Goal: Task Accomplishment & Management: Manage account settings

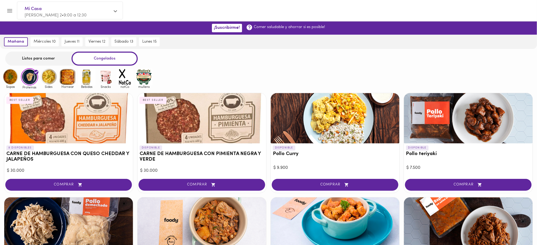
click at [38, 59] on div "Listos para comer" at bounding box center [38, 59] width 66 height 14
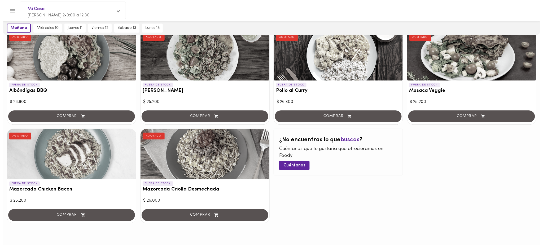
scroll to position [439, 0]
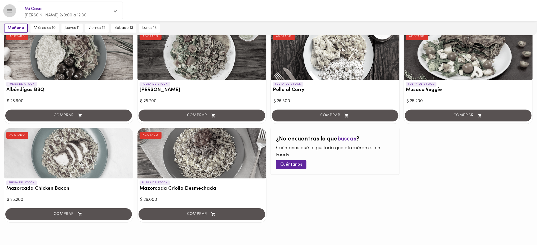
click at [9, 10] on icon "Menu" at bounding box center [9, 10] width 5 height 3
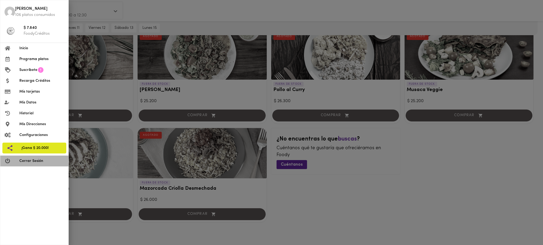
click at [39, 165] on li "Cerrar Sesión" at bounding box center [34, 161] width 68 height 11
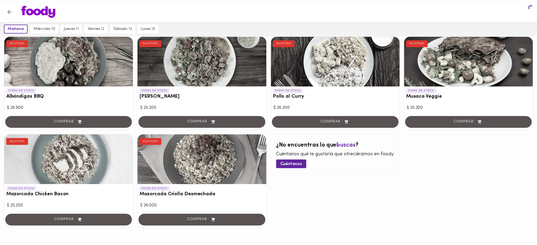
scroll to position [446, 0]
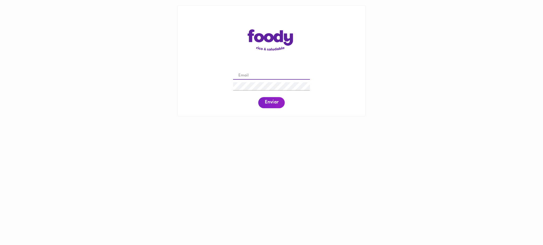
click at [262, 73] on input "email" at bounding box center [271, 76] width 77 height 8
paste input "linapccvargas@hotmail.com"
type input "linapccvargas@hotmail.com"
click at [268, 106] on span "Enviar" at bounding box center [272, 103] width 14 height 6
